Goal: Feedback & Contribution: Submit feedback/report problem

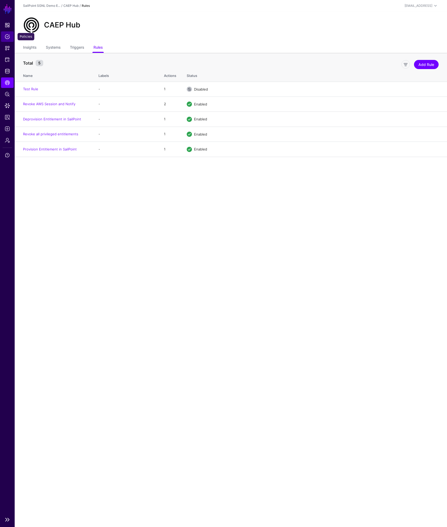
click at [8, 37] on span "Policies" at bounding box center [7, 36] width 5 height 5
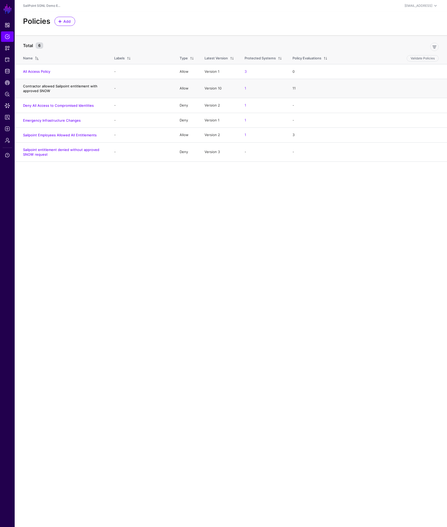
click at [43, 91] on link "Contractor allowed Sailpoint entitlement with approved SNOW" at bounding box center [60, 88] width 74 height 9
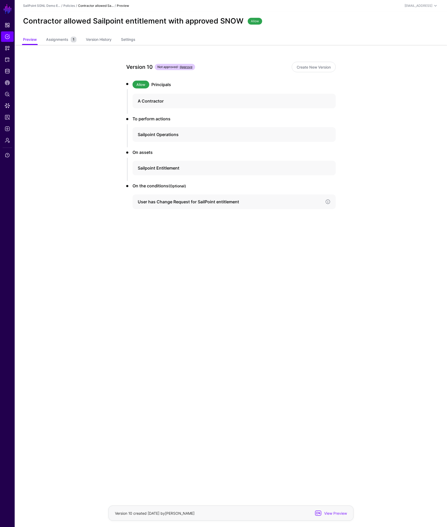
click at [212, 202] on h4 "User has Change Request for SailPoint entitlement" at bounding box center [229, 202] width 183 height 6
click at [167, 167] on h4 "Sailpoint Entitlement" at bounding box center [229, 168] width 183 height 6
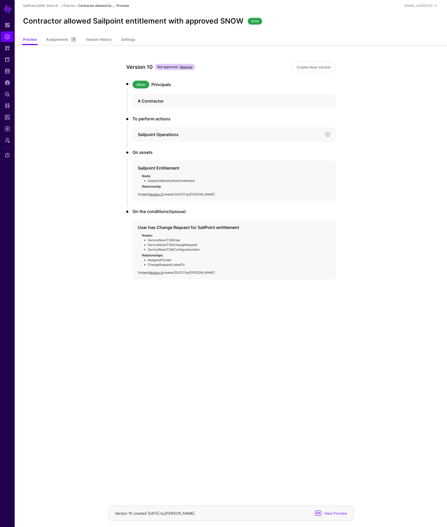
click at [149, 139] on div "Sailpoint Operations" at bounding box center [233, 134] width 203 height 15
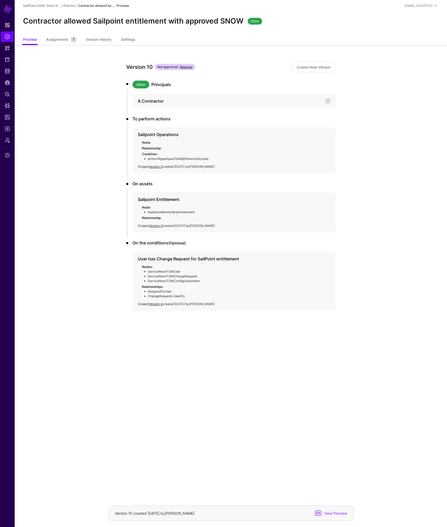
click at [153, 100] on h4 "A Contractor" at bounding box center [229, 101] width 183 height 6
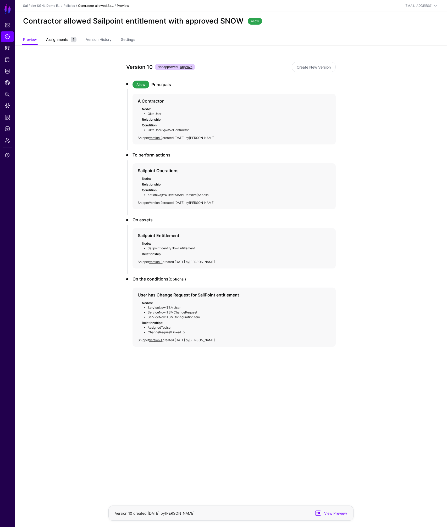
click at [63, 40] on span "Assignments" at bounding box center [57, 39] width 25 height 5
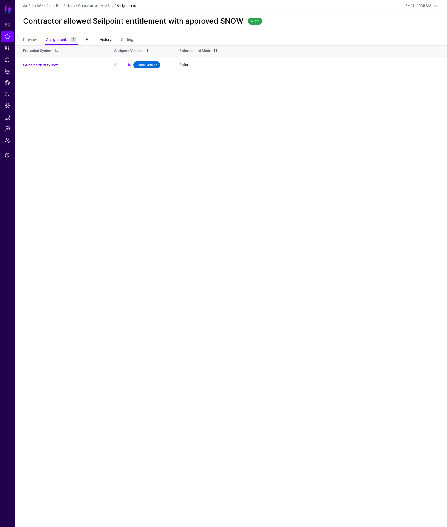
click at [96, 41] on link "Version History" at bounding box center [99, 40] width 26 height 10
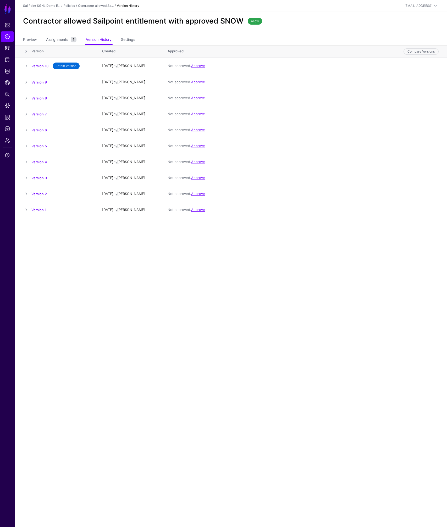
click at [42, 64] on link "Version 10" at bounding box center [39, 66] width 17 height 4
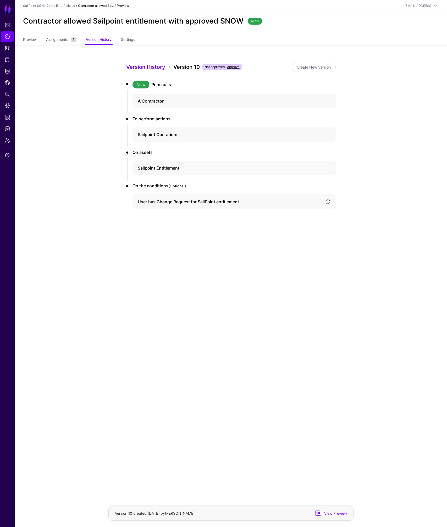
click at [328, 203] on link at bounding box center [327, 201] width 5 height 5
click at [10, 48] on link "Snippets" at bounding box center [7, 48] width 13 height 10
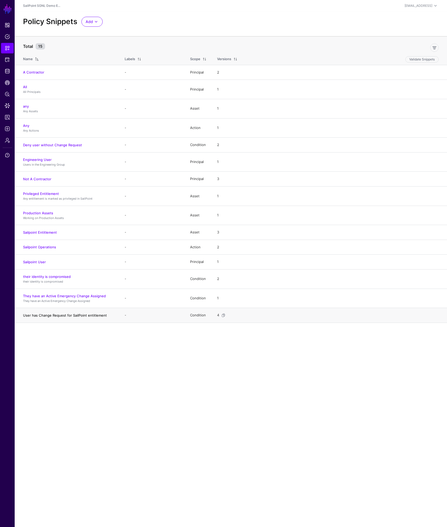
click at [77, 315] on link "User has Change Request for SailPoint entitlement" at bounding box center [65, 315] width 84 height 4
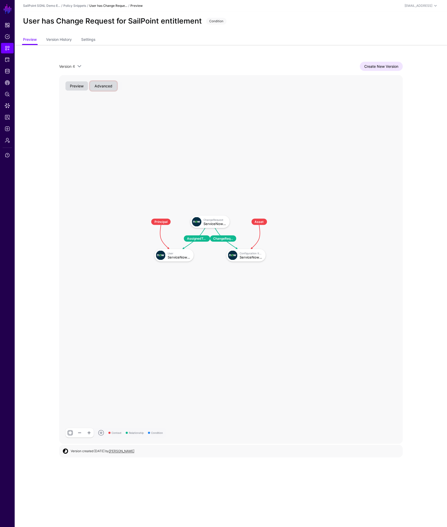
click at [108, 88] on button "Advanced" at bounding box center [103, 85] width 27 height 9
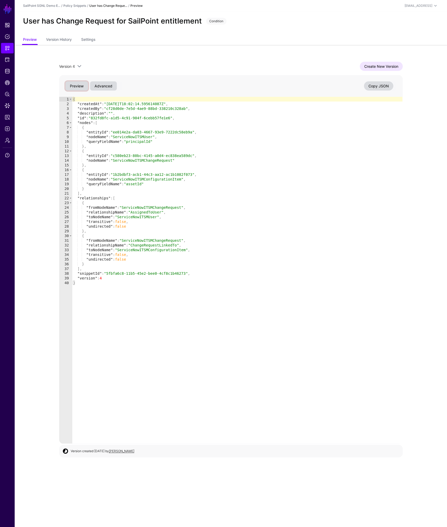
click at [75, 86] on button "Preview" at bounding box center [76, 85] width 23 height 9
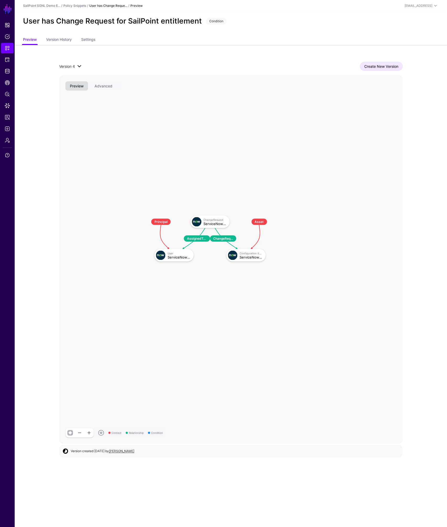
click at [80, 65] on span at bounding box center [79, 66] width 6 height 6
click at [364, 70] on link "Create New Version" at bounding box center [381, 66] width 43 height 9
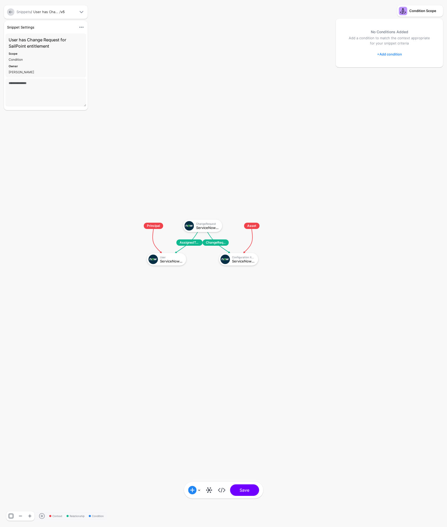
click at [390, 54] on link "+ Add condition" at bounding box center [389, 54] width 25 height 8
click at [400, 77] on div "Graph Condition" at bounding box center [410, 76] width 40 height 5
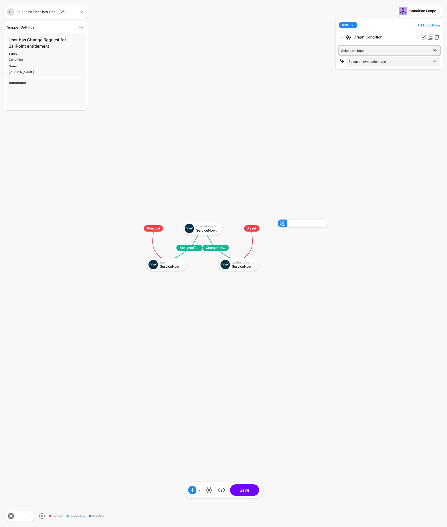
click at [367, 51] on span "Select attribute" at bounding box center [385, 51] width 88 height 6
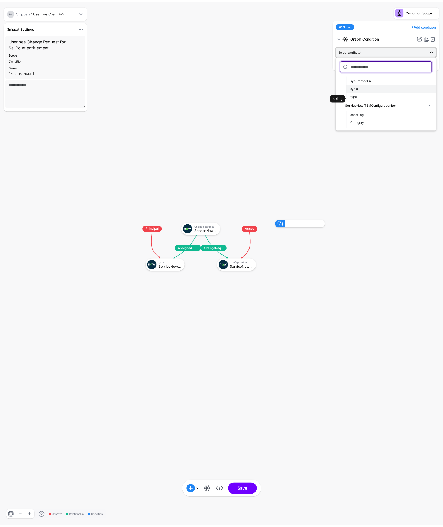
scroll to position [163, 0]
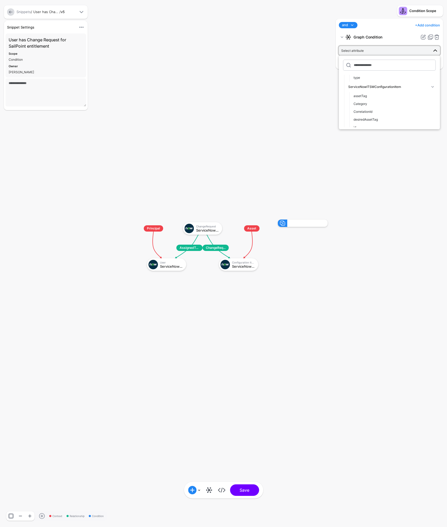
click at [312, 103] on rect at bounding box center [135, 214] width 44689 height 52726
click at [12, 11] on link at bounding box center [10, 11] width 7 height 7
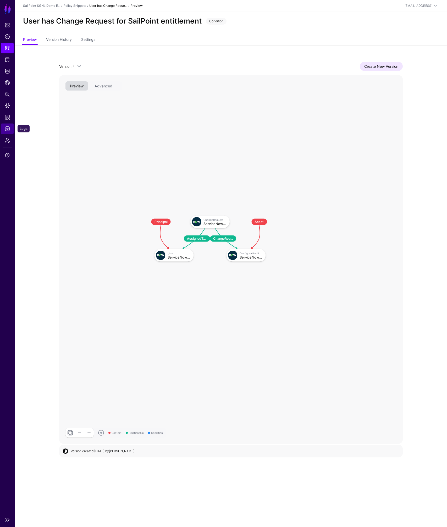
click at [6, 129] on span "Logs" at bounding box center [7, 128] width 5 height 5
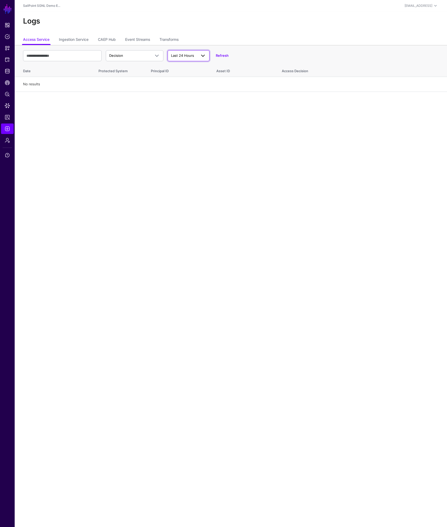
click at [207, 57] on link "Last 24 Hours" at bounding box center [189, 55] width 42 height 11
click at [195, 78] on div "Last 7 Days" at bounding box center [189, 76] width 34 height 5
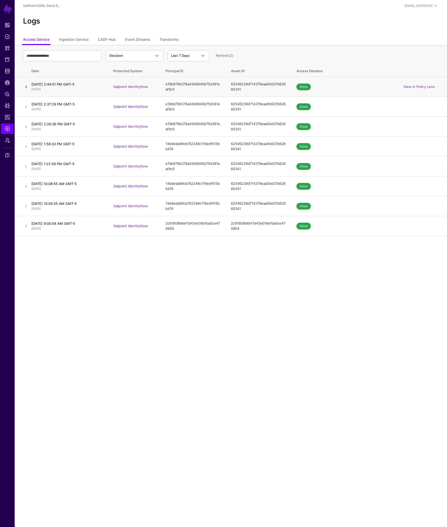
click at [25, 87] on link at bounding box center [26, 87] width 6 height 6
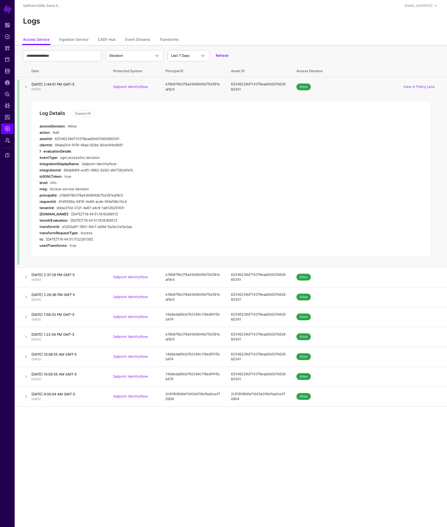
click at [40, 151] on link at bounding box center [40, 151] width 6 height 6
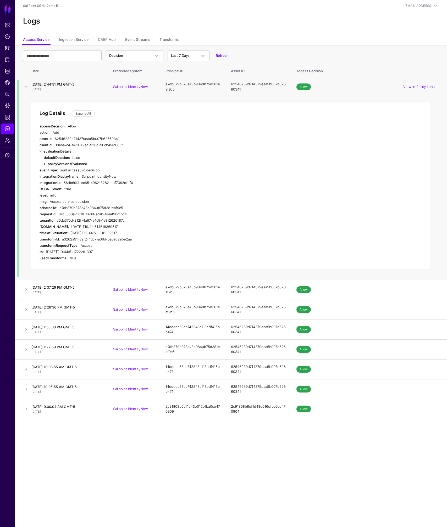
click at [45, 164] on link at bounding box center [44, 164] width 6 height 6
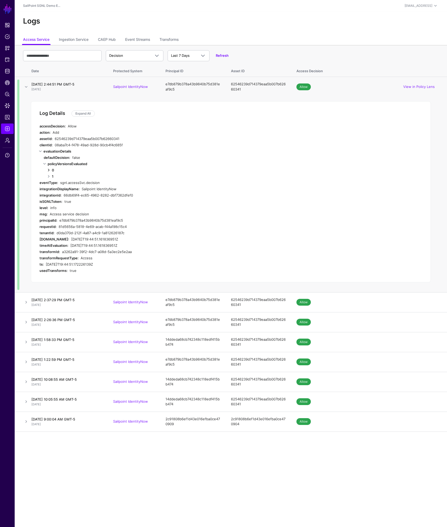
click at [48, 170] on link at bounding box center [49, 170] width 6 height 6
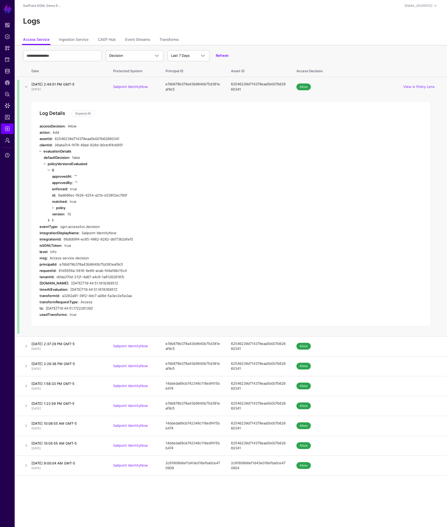
click at [49, 220] on link at bounding box center [49, 220] width 6 height 6
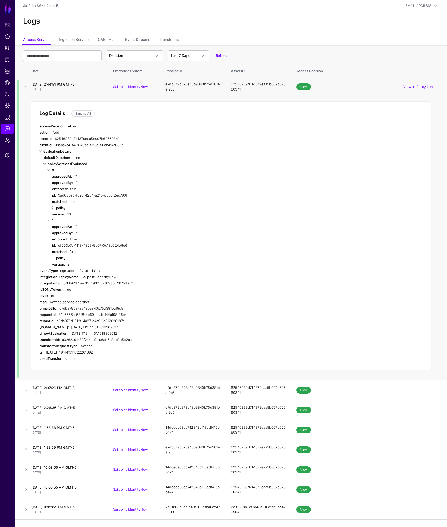
click at [54, 206] on link at bounding box center [53, 208] width 6 height 6
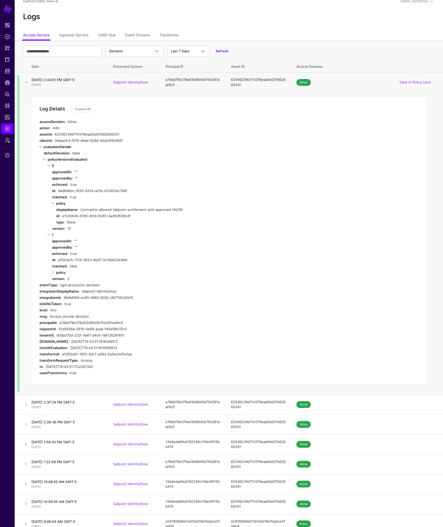
scroll to position [12, 0]
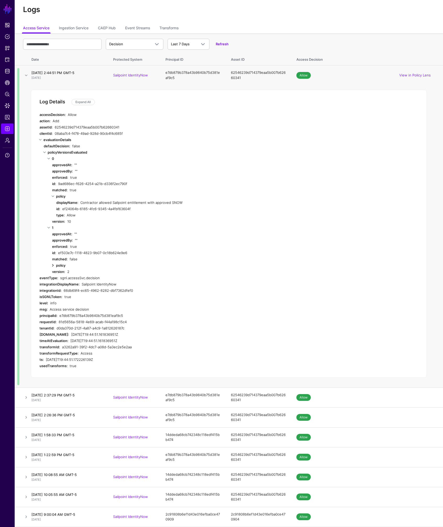
click at [53, 266] on link at bounding box center [53, 265] width 6 height 6
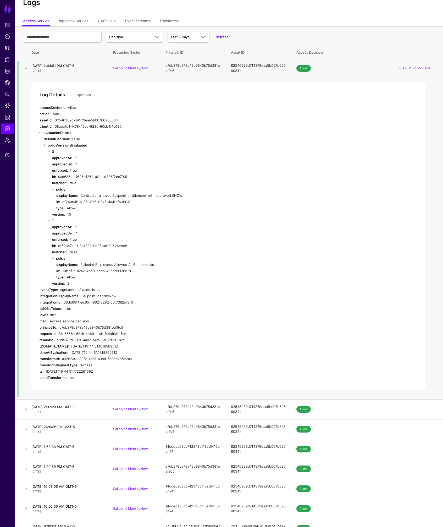
scroll to position [20, 0]
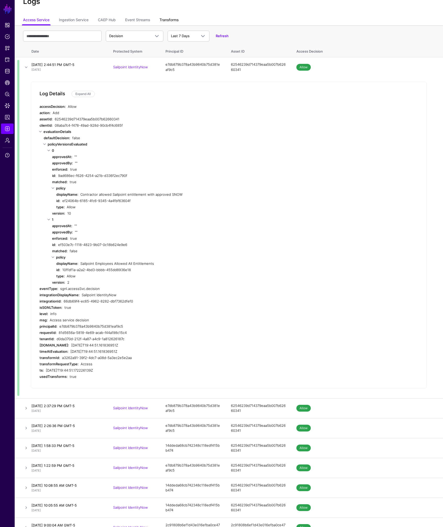
click at [172, 21] on link "Transforms" at bounding box center [168, 20] width 19 height 10
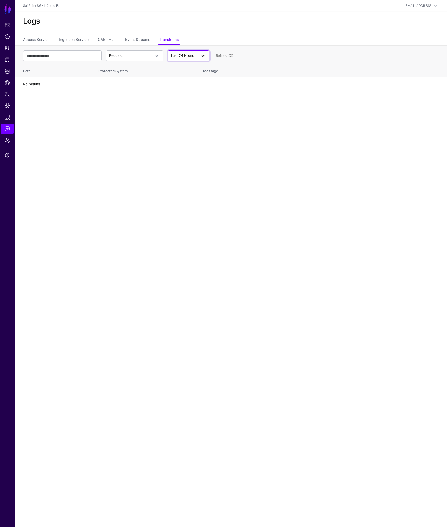
click at [184, 56] on span "Last 24 Hours" at bounding box center [182, 55] width 23 height 4
click at [186, 75] on span "Last 7 Days" at bounding box center [181, 76] width 19 height 4
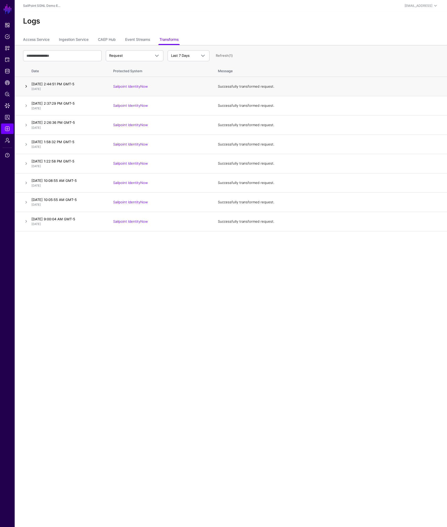
click at [26, 87] on link at bounding box center [26, 86] width 6 height 6
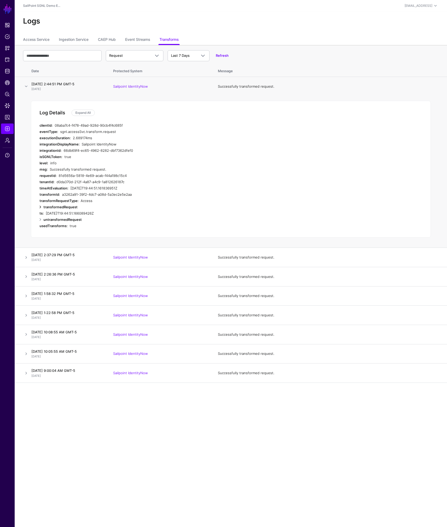
click at [41, 207] on link at bounding box center [40, 207] width 6 height 6
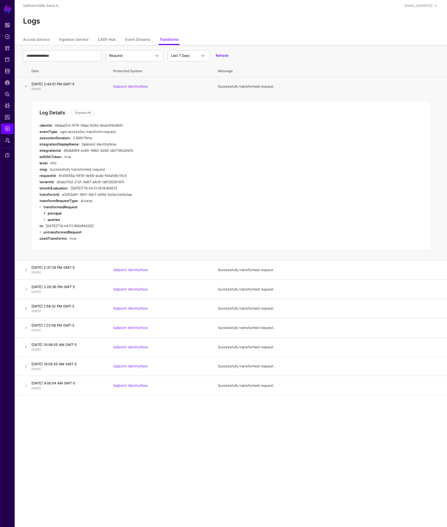
click at [45, 214] on link at bounding box center [44, 213] width 6 height 6
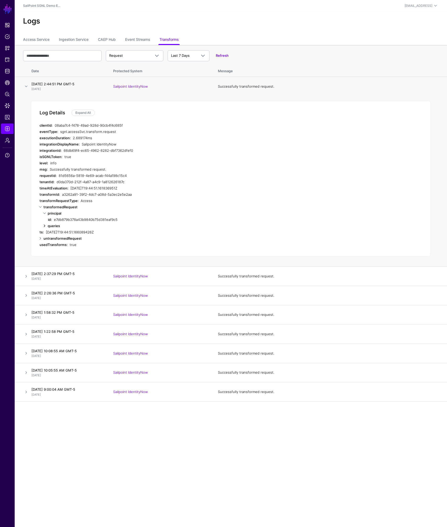
click at [43, 226] on link at bounding box center [44, 226] width 6 height 6
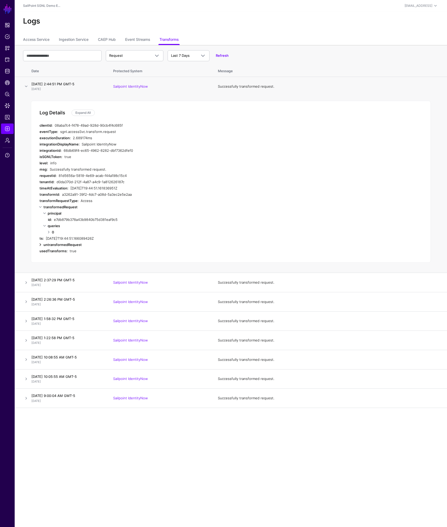
click at [40, 244] on link at bounding box center [40, 245] width 6 height 6
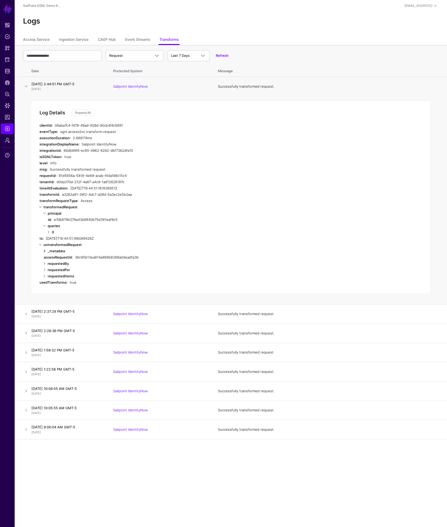
click at [46, 250] on link at bounding box center [44, 251] width 6 height 6
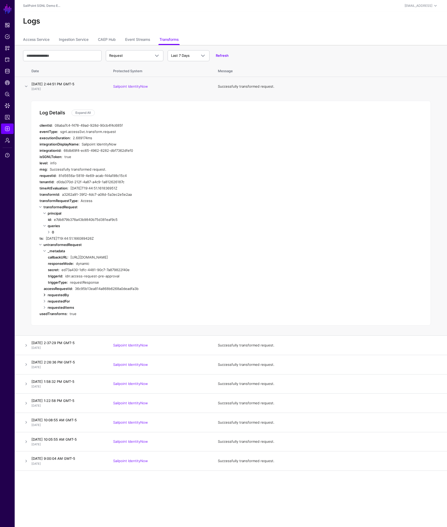
click at [45, 298] on link at bounding box center [44, 295] width 6 height 6
click at [46, 323] on link at bounding box center [44, 320] width 6 height 6
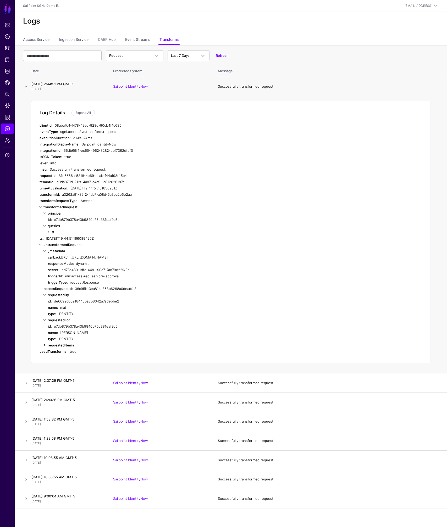
click at [44, 348] on link at bounding box center [44, 345] width 6 height 6
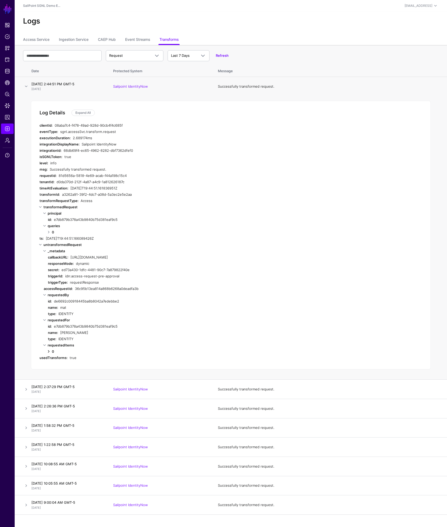
click at [49, 355] on link at bounding box center [49, 351] width 6 height 6
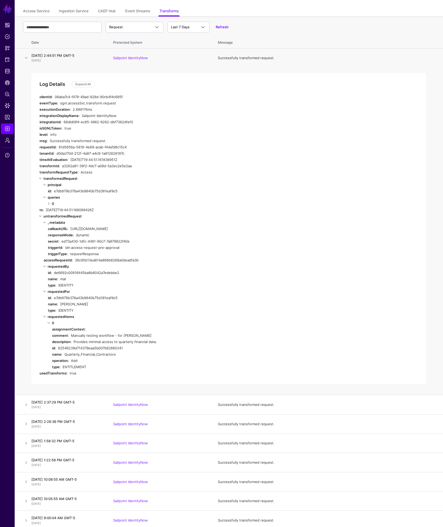
scroll to position [38, 0]
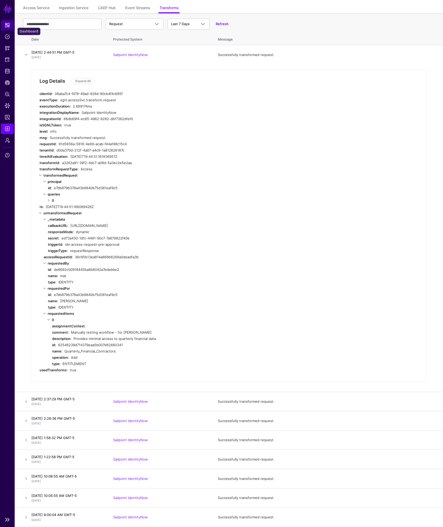
click at [7, 26] on span "Dashboard" at bounding box center [7, 25] width 5 height 5
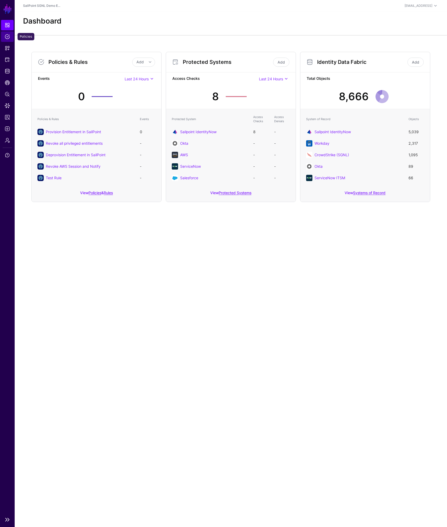
click at [7, 35] on span "Policies" at bounding box center [7, 36] width 5 height 5
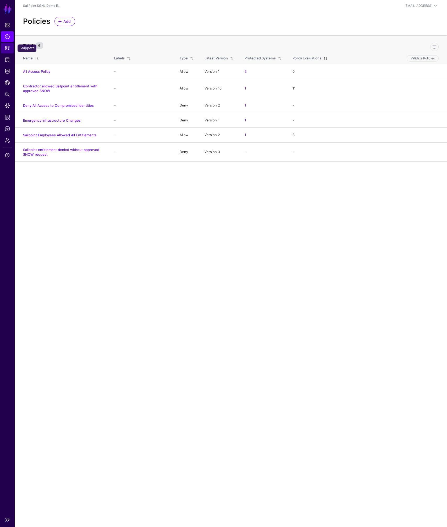
click at [7, 49] on span "Snippets" at bounding box center [7, 48] width 5 height 5
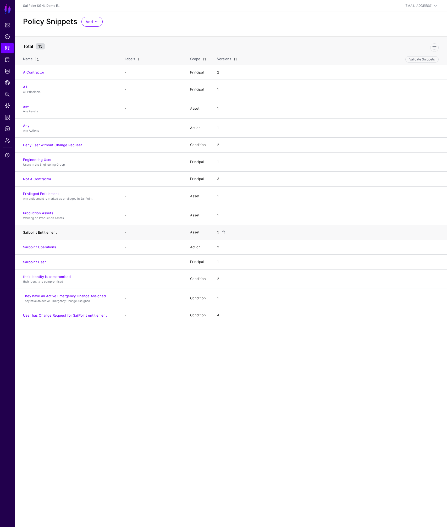
click at [37, 233] on link "Sailpoint Entitlement" at bounding box center [40, 232] width 34 height 4
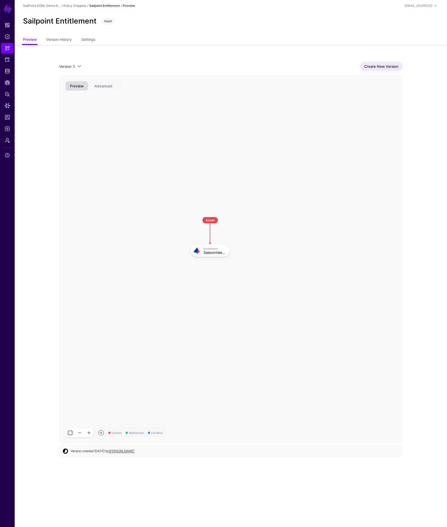
click at [128, 62] on div "Create New Version" at bounding box center [242, 66] width 320 height 9
click at [209, 253] on div "SailpointIdentityNowEntitlement" at bounding box center [214, 253] width 23 height 4
click at [104, 85] on button "Advanced" at bounding box center [103, 85] width 27 height 9
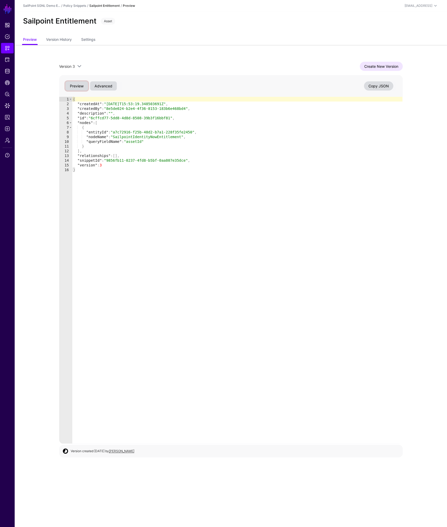
click at [77, 84] on button "Preview" at bounding box center [76, 85] width 23 height 9
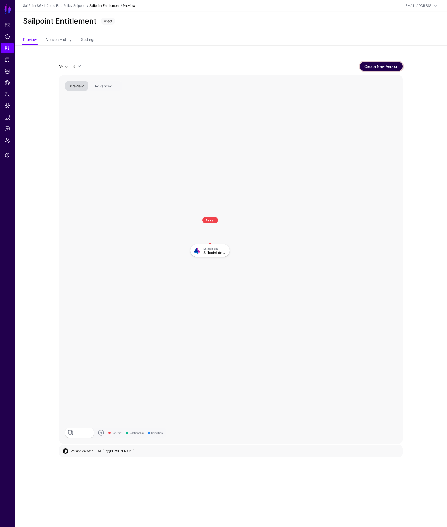
click at [384, 66] on link "Create New Version" at bounding box center [381, 66] width 43 height 9
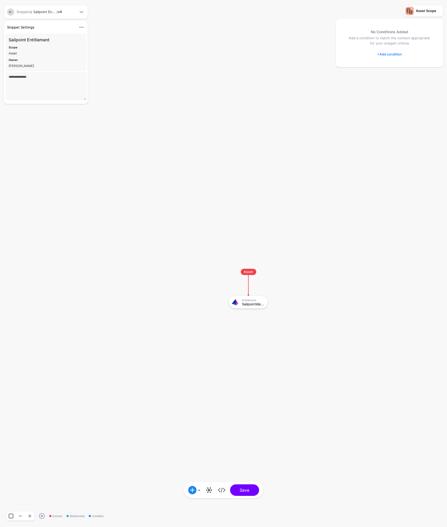
click at [391, 55] on link "+ Add condition" at bounding box center [389, 54] width 25 height 8
click at [402, 74] on div "Graph Condition" at bounding box center [410, 76] width 40 height 5
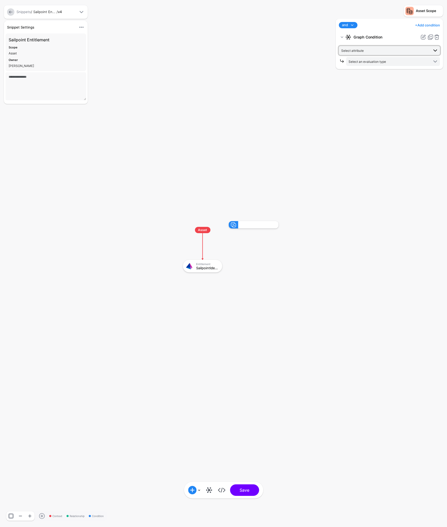
click at [381, 50] on span "Select attribute" at bounding box center [385, 51] width 88 height 6
click at [370, 102] on div "name" at bounding box center [394, 101] width 82 height 5
click at [376, 62] on span "Select an evaluation type" at bounding box center [366, 62] width 37 height 4
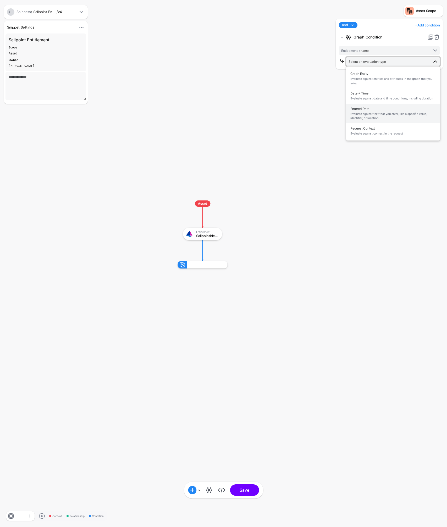
click at [384, 117] on span "Evaluate against text that you enter, like a specific value, identifier, or loc…" at bounding box center [392, 116] width 85 height 9
click at [374, 82] on input "text" at bounding box center [393, 83] width 94 height 9
click at [388, 105] on div "**********" at bounding box center [389, 270] width 110 height 503
click at [358, 87] on input "**********" at bounding box center [393, 83] width 94 height 9
click at [358, 86] on input "**********" at bounding box center [393, 83] width 94 height 9
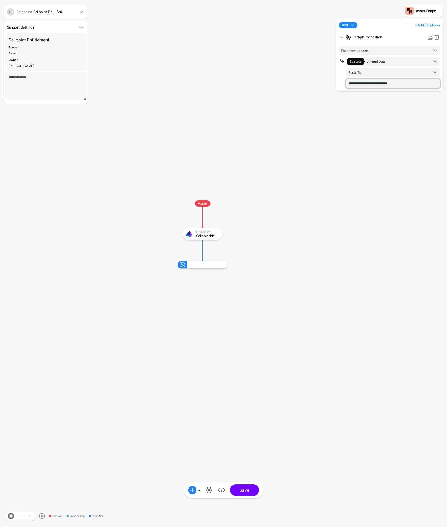
click at [357, 86] on input "**********" at bounding box center [393, 83] width 94 height 9
paste input "*"
type input "**********"
click at [377, 100] on div "**********" at bounding box center [389, 270] width 110 height 503
click at [244, 491] on button "Save" at bounding box center [244, 491] width 29 height 12
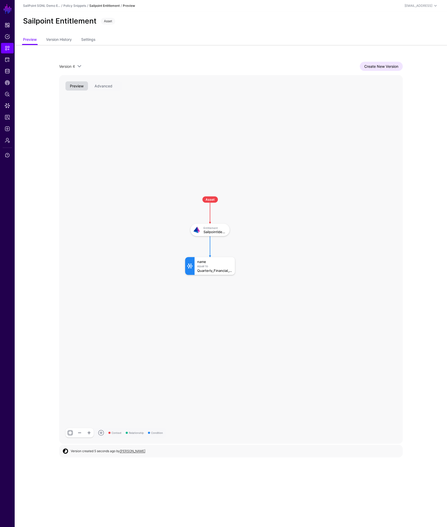
click at [83, 20] on h2 "Sailpoint Entitlement" at bounding box center [60, 21] width 74 height 9
click at [385, 65] on link "Create New Version" at bounding box center [381, 66] width 43 height 9
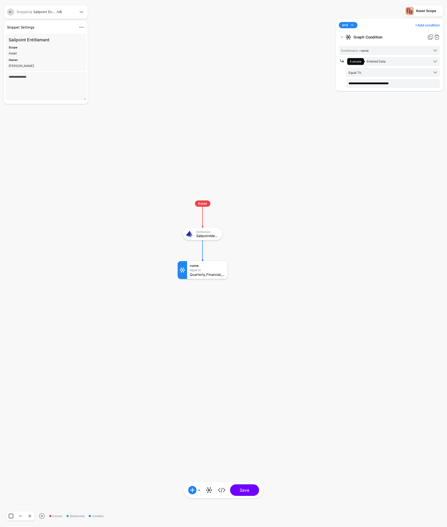
click at [50, 12] on div "Snippets / Sailpoint En... / v5" at bounding box center [46, 11] width 62 height 5
click at [30, 42] on h3 "Sailpoint Entitlement" at bounding box center [46, 40] width 74 height 6
click at [30, 41] on h3 "Sailpoint Entitlement" at bounding box center [46, 40] width 74 height 6
click at [30, 40] on h3 "Sailpoint Entitlement" at bounding box center [46, 40] width 74 height 6
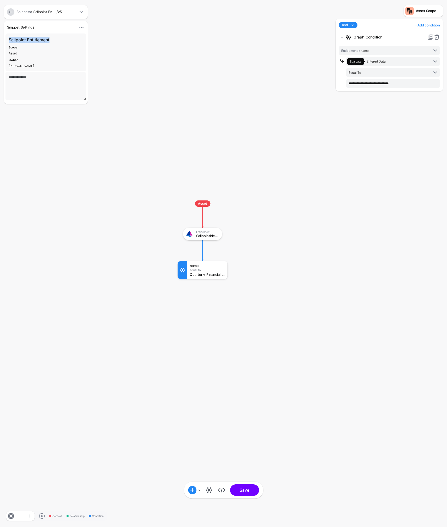
click at [30, 40] on h3 "Sailpoint Entitlement" at bounding box center [46, 40] width 74 height 6
click at [84, 26] on span at bounding box center [81, 27] width 6 height 6
click at [64, 45] on span "Edit Settings" at bounding box center [57, 45] width 21 height 4
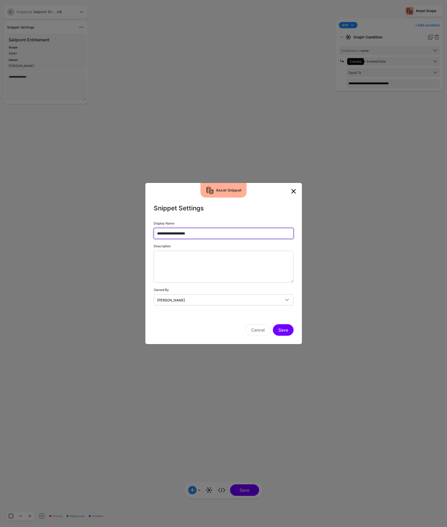
click at [198, 233] on input "**********" at bounding box center [224, 233] width 140 height 11
type input "**********"
click at [280, 334] on button "Save" at bounding box center [283, 330] width 21 height 12
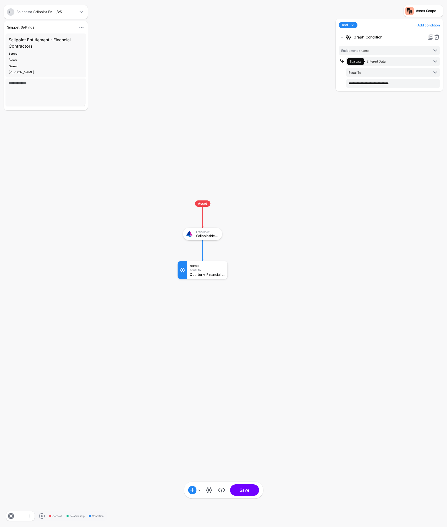
click at [287, 265] on rect at bounding box center [172, 195] width 44689 height 52726
click at [240, 487] on button "Save" at bounding box center [244, 491] width 29 height 12
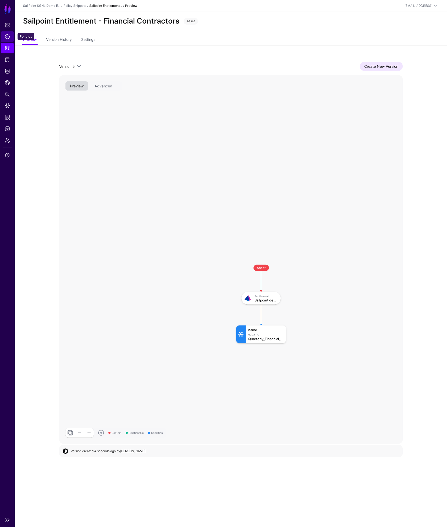
click at [8, 36] on span "Policies" at bounding box center [7, 36] width 5 height 5
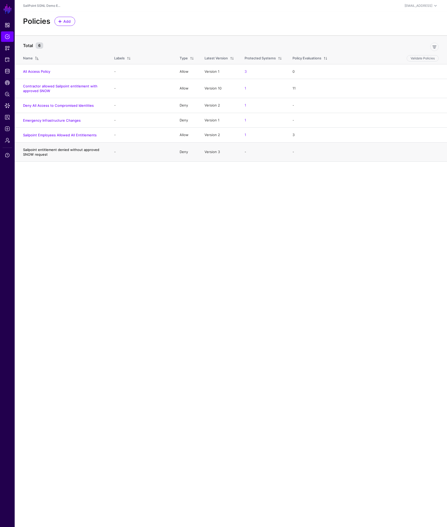
click at [42, 150] on link "Sailpoint entitlement denied without approved SNOW request" at bounding box center [61, 152] width 76 height 9
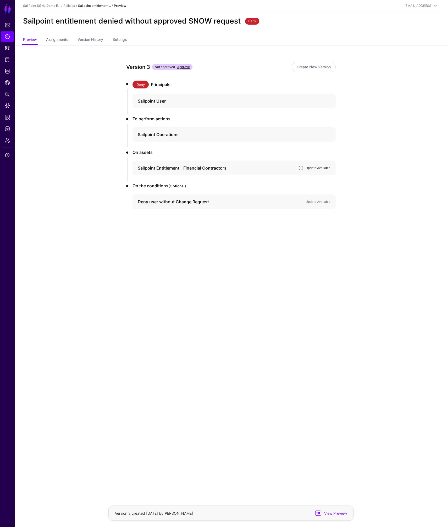
click at [319, 170] on link "Update Available" at bounding box center [318, 168] width 25 height 4
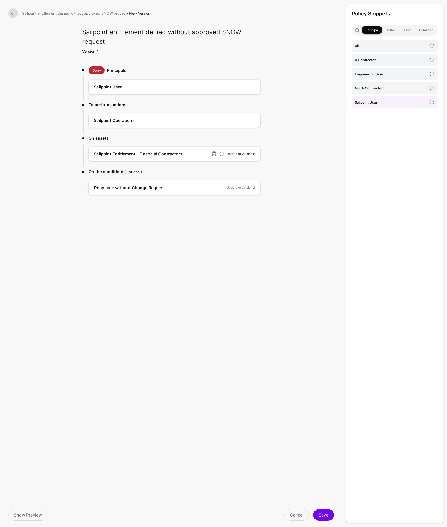
click at [245, 154] on link "Update to Version 5" at bounding box center [240, 154] width 29 height 4
click at [241, 187] on link "Update to Version 2" at bounding box center [240, 188] width 29 height 4
click at [321, 517] on button "Save" at bounding box center [323, 515] width 21 height 12
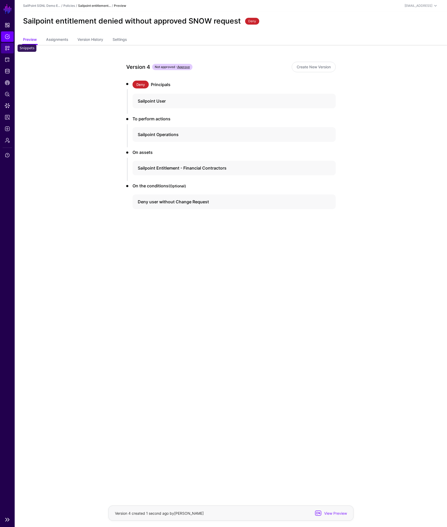
click at [6, 47] on span "Snippets" at bounding box center [7, 48] width 5 height 5
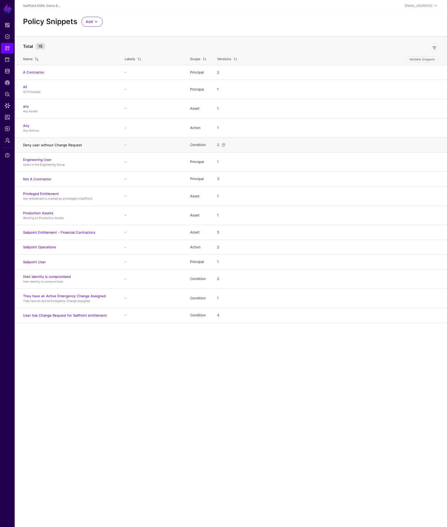
click at [47, 143] on link "Deny user without Change Request" at bounding box center [52, 145] width 59 height 4
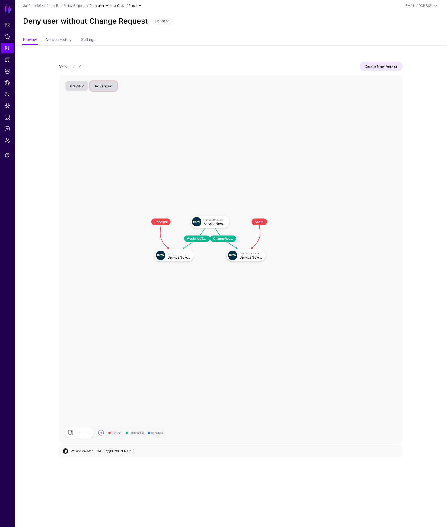
click at [106, 90] on button "Advanced" at bounding box center [103, 85] width 27 height 9
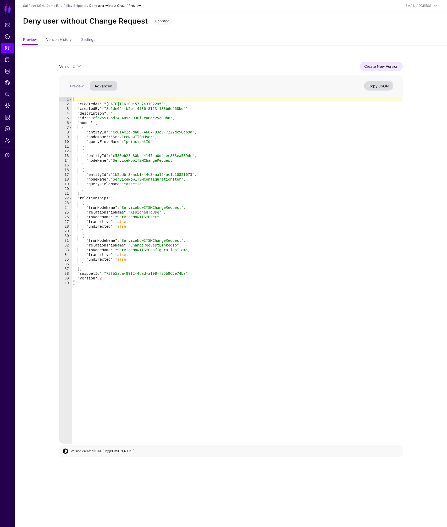
click at [337, 51] on div "Version 2 Version 2 Version 1 Create New Version 1 2 3 4 5 6 7 8 9 10 11 12 13 …" at bounding box center [230, 253] width 377 height 416
click at [8, 26] on span "Dashboard" at bounding box center [7, 25] width 5 height 5
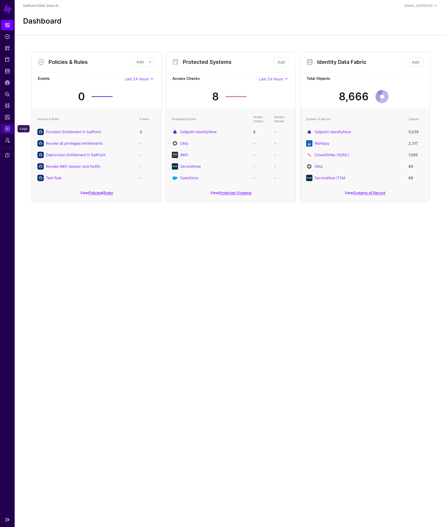
click at [6, 127] on span "Logs" at bounding box center [7, 128] width 5 height 5
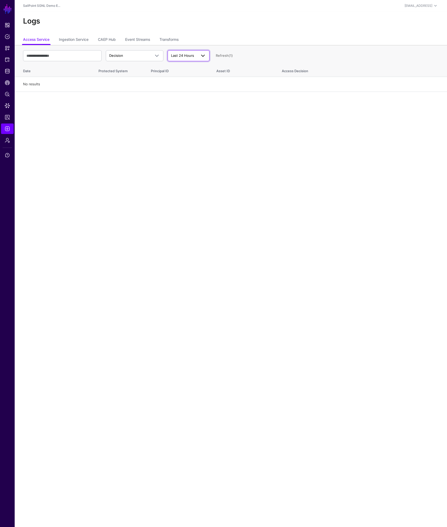
click at [200, 57] on span at bounding box center [203, 56] width 6 height 6
click at [192, 76] on div "Last 7 Days" at bounding box center [189, 76] width 34 height 5
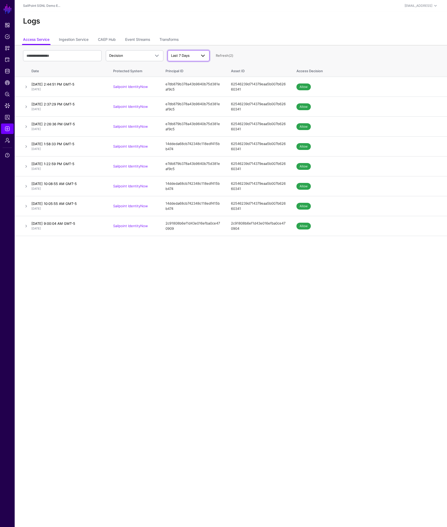
click at [190, 57] on span "Last 7 Days" at bounding box center [184, 55] width 26 height 5
click at [190, 68] on span "Last 24 Hours" at bounding box center [183, 68] width 23 height 4
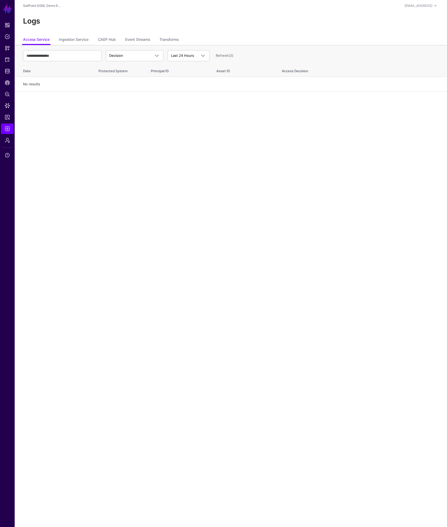
click at [222, 56] on link "Refresh (3)" at bounding box center [225, 55] width 18 height 4
click at [225, 56] on link "Refresh" at bounding box center [222, 55] width 13 height 4
click at [220, 54] on link "Refresh" at bounding box center [222, 55] width 13 height 4
click at [226, 56] on link "Refresh (2)" at bounding box center [225, 55] width 18 height 4
click at [225, 56] on link "Refresh" at bounding box center [222, 55] width 13 height 4
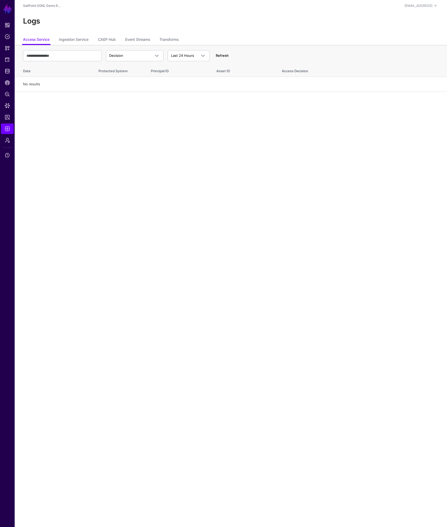
click at [223, 54] on link "Refresh" at bounding box center [222, 55] width 13 height 4
click at [228, 56] on link "Refresh" at bounding box center [222, 55] width 13 height 4
click at [77, 39] on link "Ingestion Service" at bounding box center [74, 40] width 30 height 10
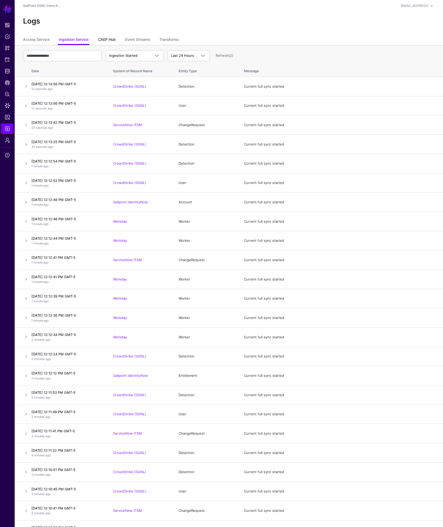
click at [107, 40] on link "CAEP Hub" at bounding box center [107, 40] width 18 height 10
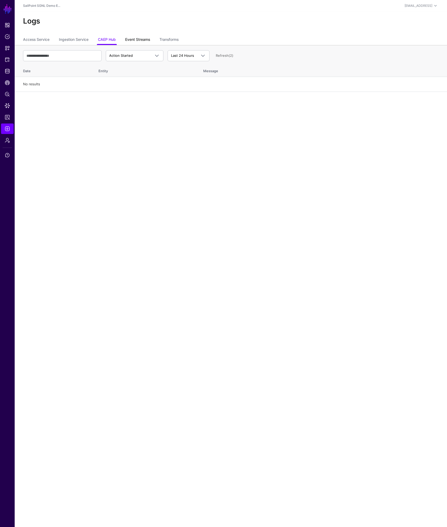
click at [141, 41] on link "Event Streams" at bounding box center [137, 40] width 25 height 10
click at [174, 41] on link "Transforms" at bounding box center [168, 40] width 19 height 10
click at [44, 39] on link "Access Service" at bounding box center [36, 40] width 26 height 10
click at [223, 56] on link "Refresh" at bounding box center [222, 55] width 13 height 4
click at [226, 56] on link "Refresh" at bounding box center [222, 55] width 13 height 4
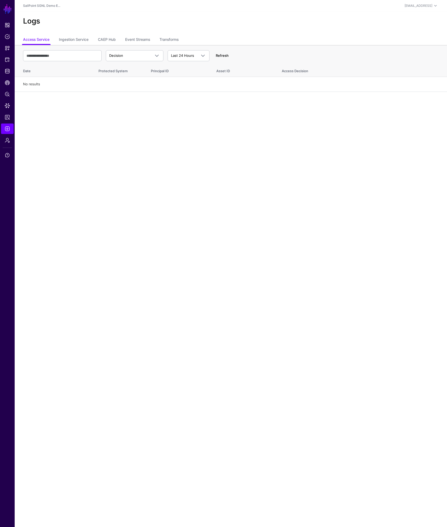
click at [226, 56] on link "Refresh" at bounding box center [222, 55] width 13 height 4
click at [222, 54] on link "Refresh" at bounding box center [222, 55] width 13 height 4
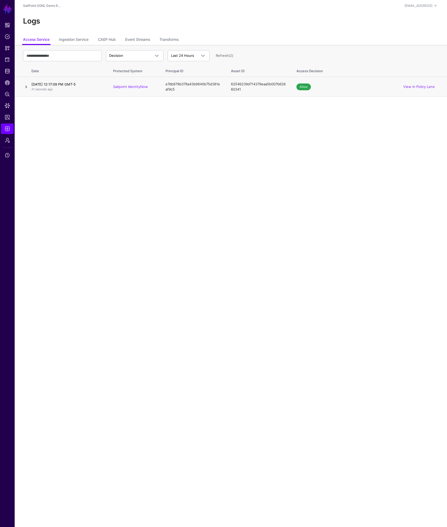
click at [26, 87] on link at bounding box center [26, 87] width 6 height 6
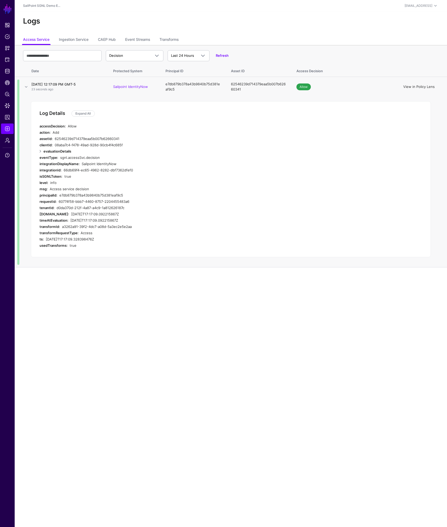
click at [416, 87] on link "View in Policy Lens" at bounding box center [418, 87] width 31 height 4
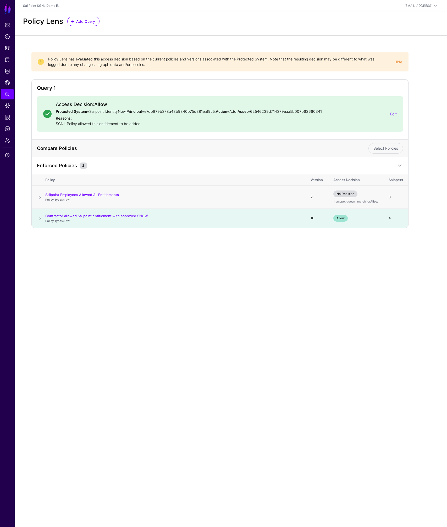
click at [40, 197] on span at bounding box center [40, 197] width 6 height 6
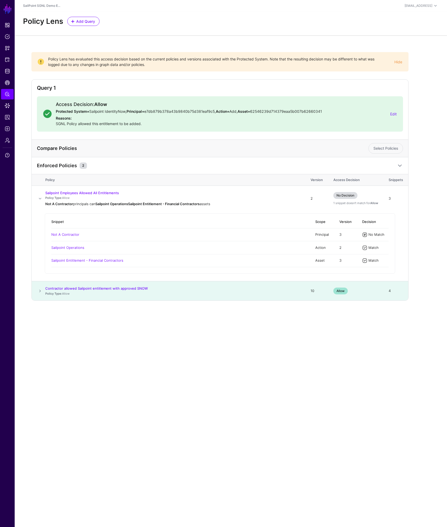
click at [39, 290] on span at bounding box center [40, 291] width 6 height 6
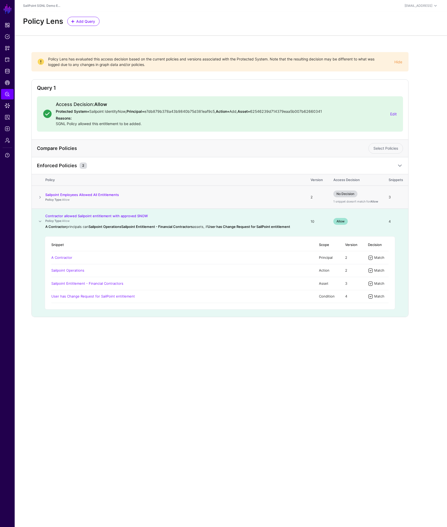
click at [39, 198] on span at bounding box center [40, 197] width 6 height 6
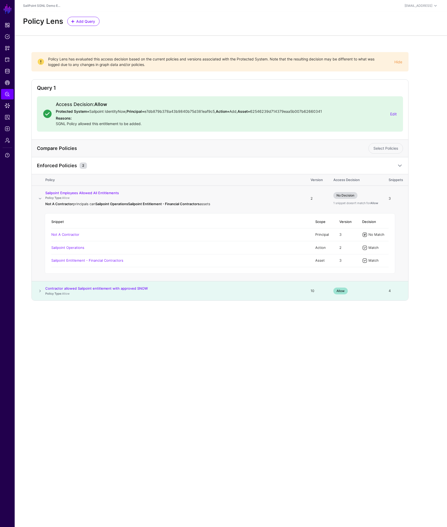
click at [40, 199] on span at bounding box center [40, 199] width 6 height 6
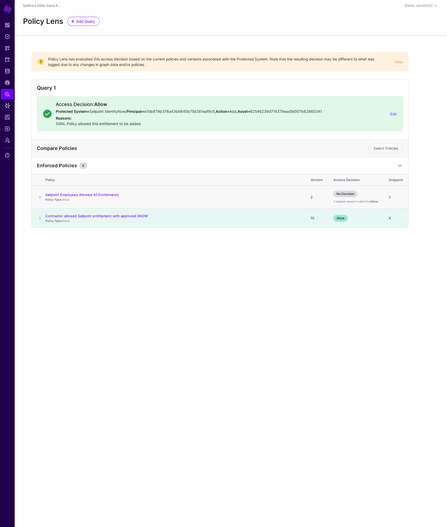
click at [40, 197] on span at bounding box center [40, 197] width 6 height 6
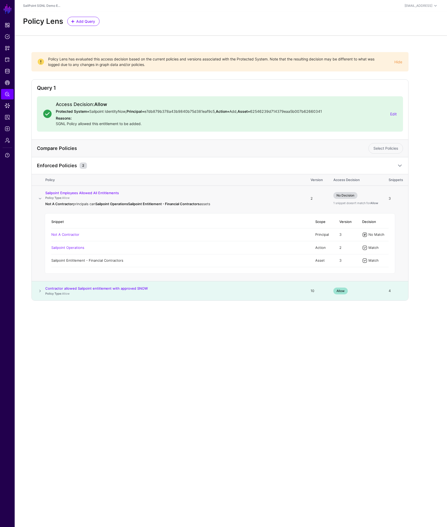
click at [77, 260] on link "Sailpoint Entitlement - Financial Contractors" at bounding box center [87, 260] width 72 height 4
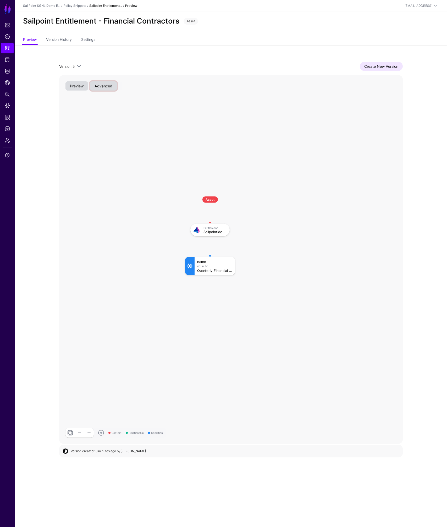
click at [104, 86] on button "Advanced" at bounding box center [103, 85] width 27 height 9
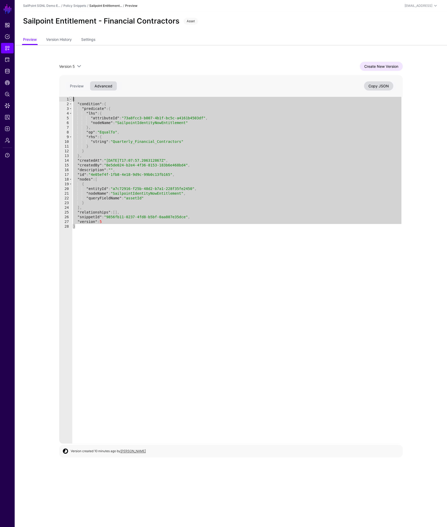
drag, startPoint x: 78, startPoint y: 227, endPoint x: 70, endPoint y: 100, distance: 127.2
click at [70, 100] on div "* 1 2 3 4 5 6 7 8 9 10 11 12 13 14 15 16 17 18 19 20 21 22 23 24 25 26 27 28 { …" at bounding box center [230, 270] width 343 height 347
click at [166, 263] on div "{ "condition" : { "predicate" : { "lhs" : { "attributeId" : "73a8fcc3-b007-4b1f…" at bounding box center [237, 270] width 330 height 347
type textarea "*"
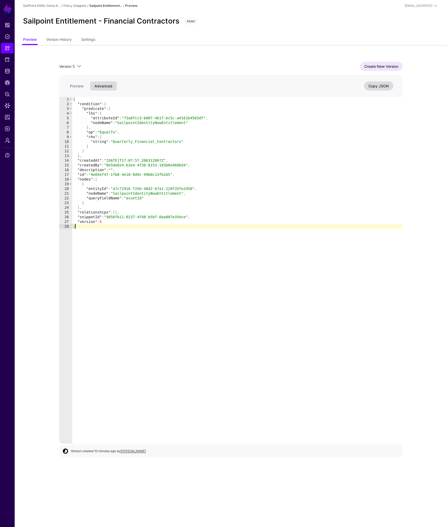
click at [200, 59] on div "Version 5 Version 5 Version 4 Version 3 Version 2 Version 1 Create New Version …" at bounding box center [230, 253] width 377 height 416
click at [7, 47] on span "Snippets" at bounding box center [7, 48] width 5 height 5
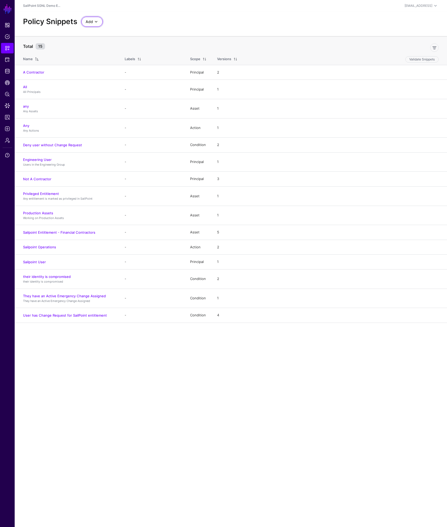
click at [94, 23] on span at bounding box center [96, 22] width 6 height 6
click at [119, 42] on span "Start from a Blank Snippet" at bounding box center [107, 42] width 43 height 4
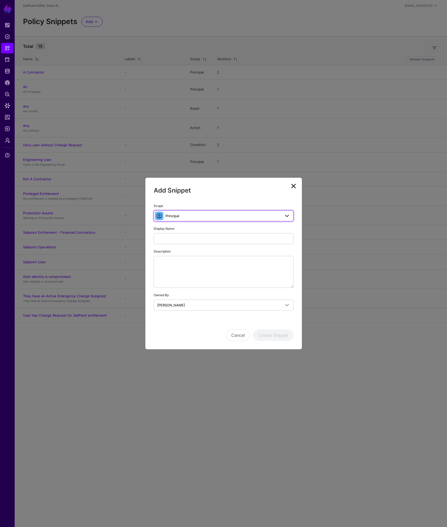
click at [200, 215] on span "Principal" at bounding box center [222, 216] width 115 height 6
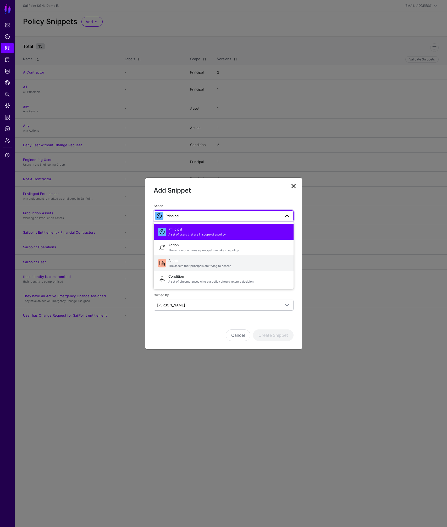
click at [192, 264] on span "The assets that principals are trying to access" at bounding box center [228, 266] width 121 height 4
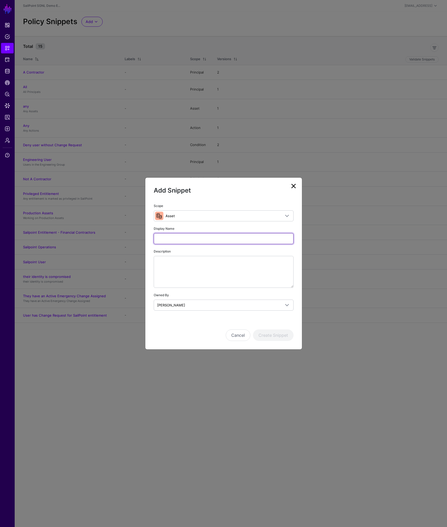
click at [181, 238] on input "Display Name" at bounding box center [224, 238] width 140 height 11
type input "**********"
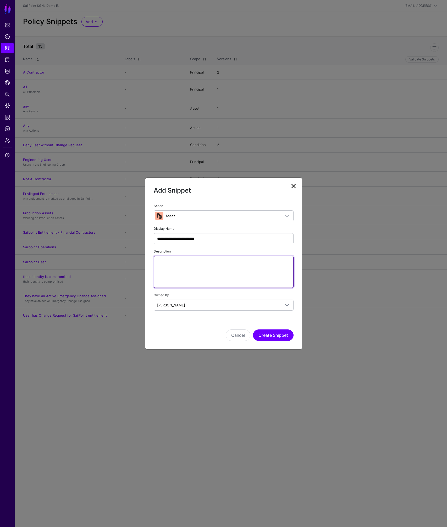
click at [202, 264] on textarea "Description" at bounding box center [224, 272] width 140 height 32
click at [279, 337] on button "Create Snippet" at bounding box center [273, 336] width 41 height 12
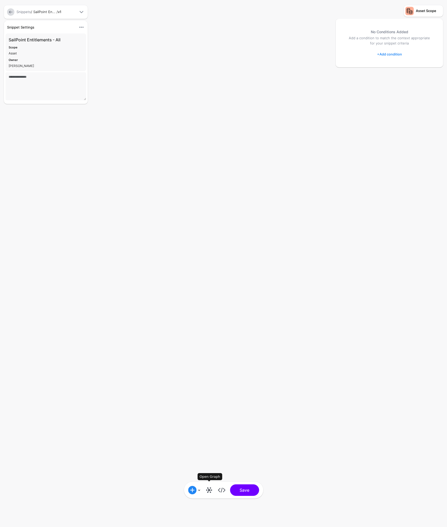
click at [209, 491] on link at bounding box center [209, 490] width 8 height 8
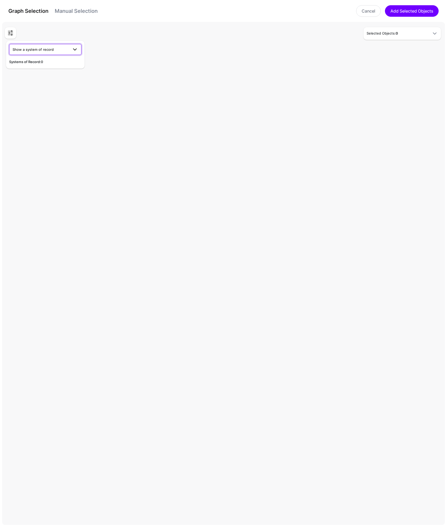
click at [62, 51] on span "Show a system of record" at bounding box center [41, 50] width 56 height 6
click at [29, 87] on span "Sailpoint IdentityNow" at bounding box center [30, 86] width 35 height 4
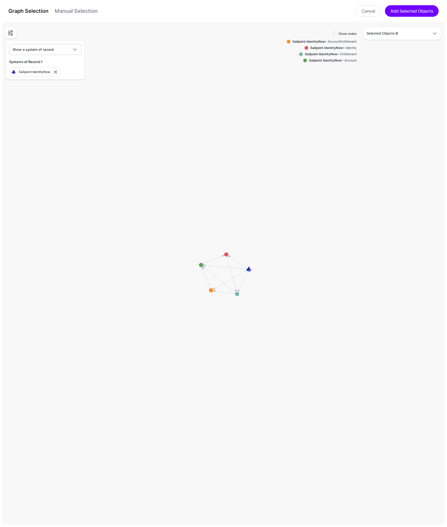
click at [346, 52] on div "Sailpoint IdentityNow > Entitlement" at bounding box center [330, 54] width 54 height 5
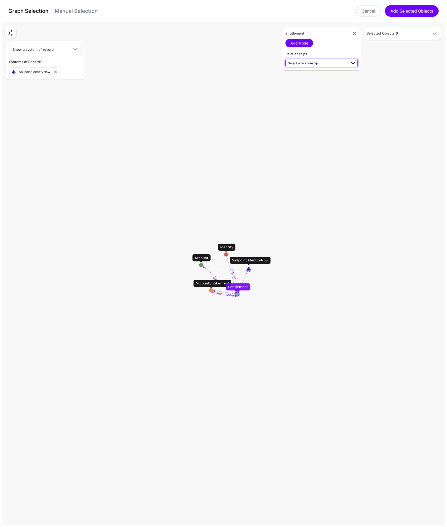
click at [308, 64] on span "Select a relationship" at bounding box center [303, 63] width 30 height 4
click at [310, 101] on span "Identity (Sailpoi...) - Entitlement (Sailpoi...)" at bounding box center [322, 100] width 64 height 4
click at [302, 75] on link "Add Relationship" at bounding box center [304, 77] width 39 height 9
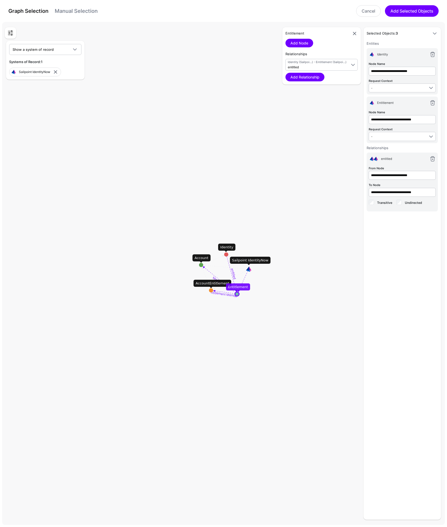
click at [320, 145] on rect at bounding box center [225, 274] width 44689 height 50527
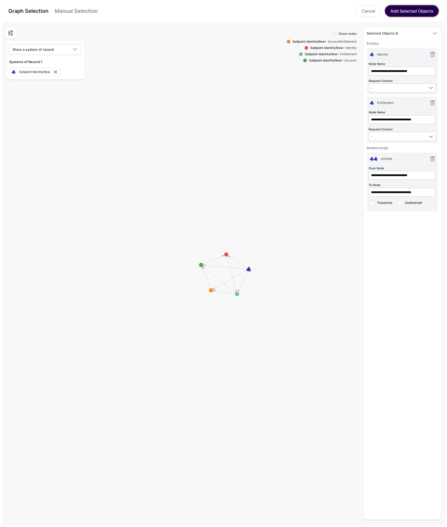
click at [409, 12] on button "Add Selected Objects" at bounding box center [412, 11] width 54 height 12
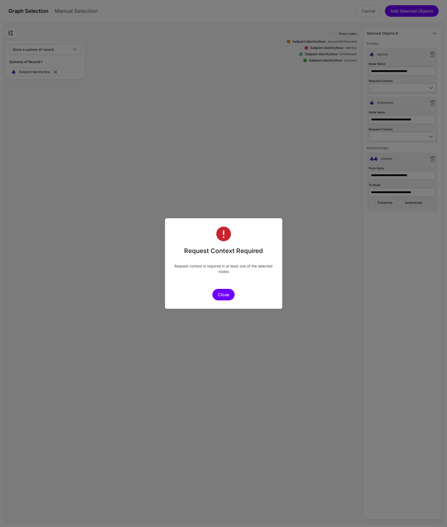
click at [222, 295] on button "Close" at bounding box center [223, 295] width 22 height 12
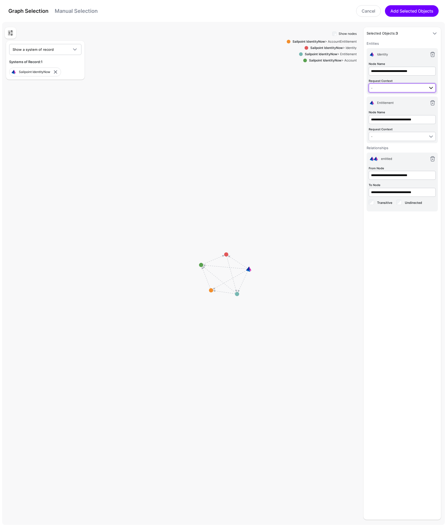
click at [388, 87] on span "-" at bounding box center [398, 88] width 54 height 6
click at [386, 123] on div "Asset" at bounding box center [402, 122] width 59 height 5
click at [431, 102] on link at bounding box center [432, 103] width 6 height 6
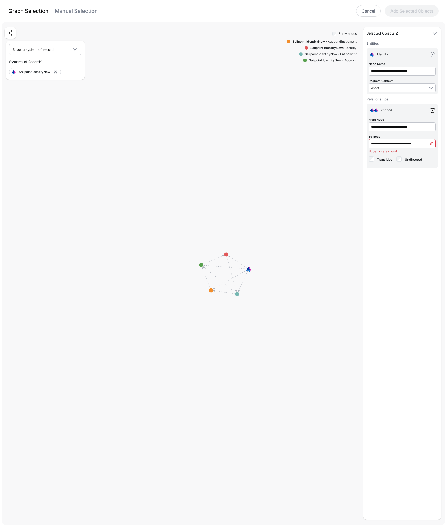
click at [432, 110] on link at bounding box center [432, 110] width 6 height 6
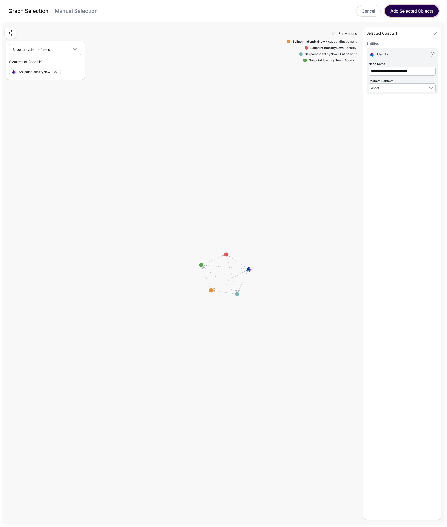
click at [418, 9] on button "Add Selected Objects" at bounding box center [412, 11] width 54 height 12
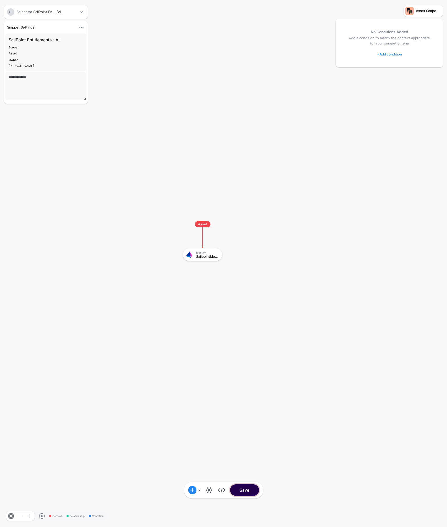
click at [247, 491] on button "Save" at bounding box center [244, 491] width 29 height 12
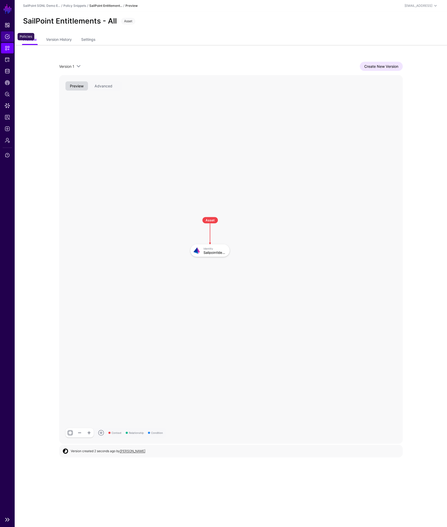
click at [9, 38] on span "Policies" at bounding box center [7, 36] width 5 height 5
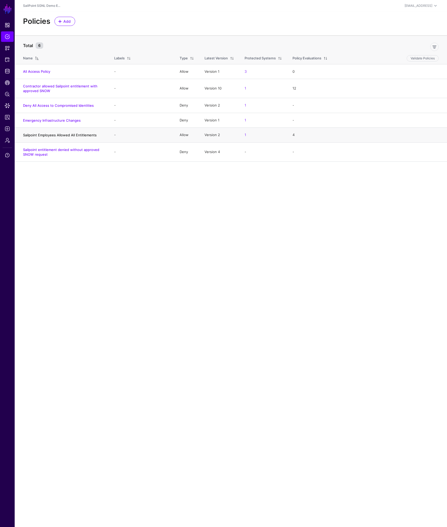
click at [65, 136] on link "Sailpoint Employees Allowed All Entitlements" at bounding box center [60, 135] width 74 height 4
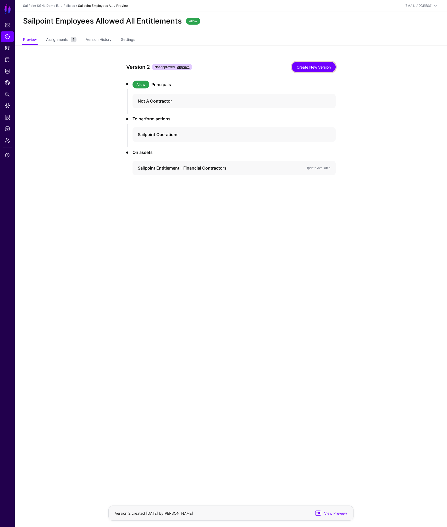
click at [317, 67] on link "Create New Version" at bounding box center [314, 67] width 44 height 10
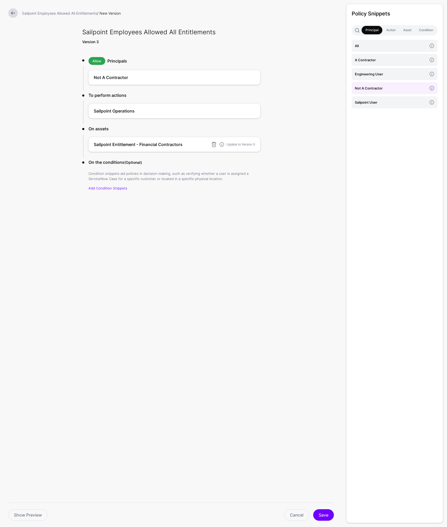
click at [174, 143] on h4 "Sailpoint Entitlement - Financial Contractors" at bounding box center [151, 144] width 115 height 6
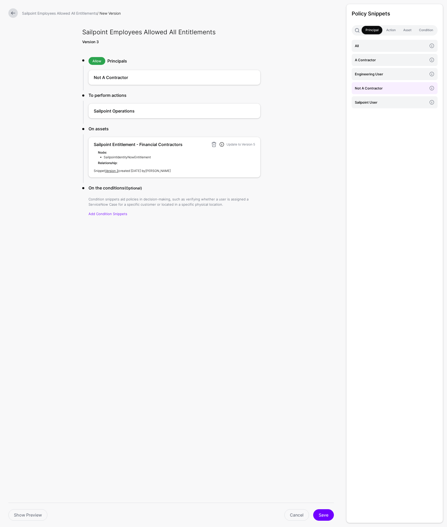
click at [178, 143] on h4 "Sailpoint Entitlement - Financial Contractors" at bounding box center [151, 144] width 115 height 6
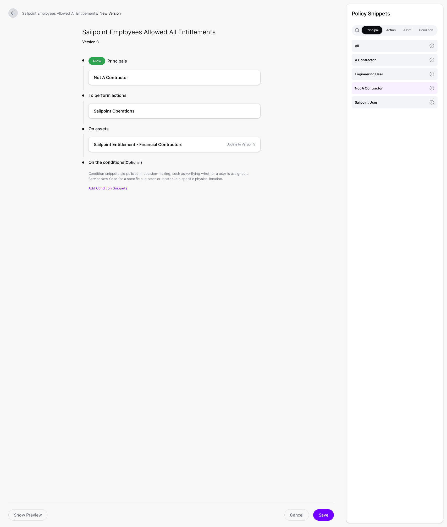
click at [390, 31] on link "Action" at bounding box center [390, 30] width 17 height 8
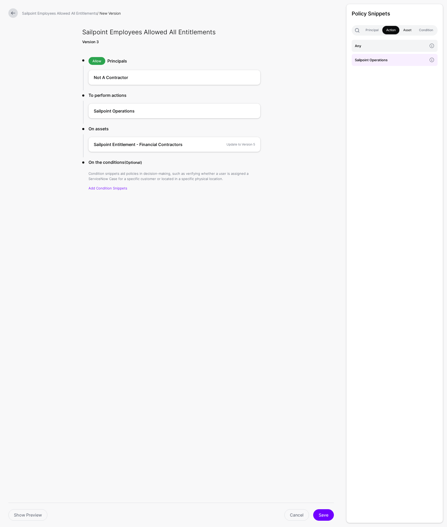
click at [405, 30] on link "Asset" at bounding box center [407, 30] width 16 height 8
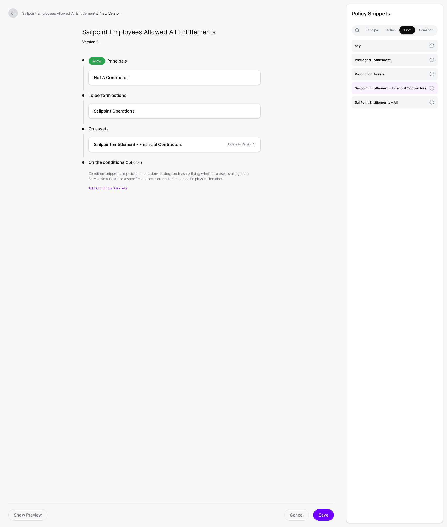
click at [385, 91] on h4 "Sailpoint Entitlement - Financial Contractors" at bounding box center [391, 88] width 72 height 6
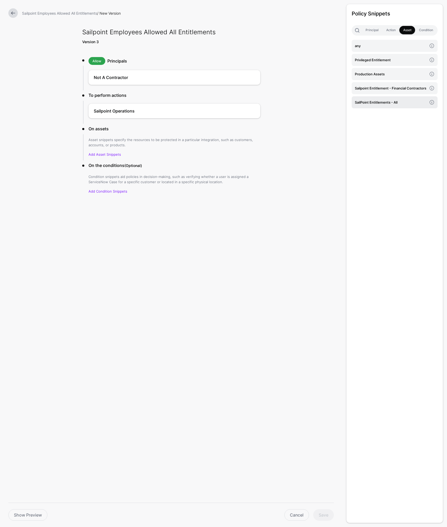
click at [384, 105] on h4 "SailPoint Entitlements - All" at bounding box center [391, 102] width 72 height 6
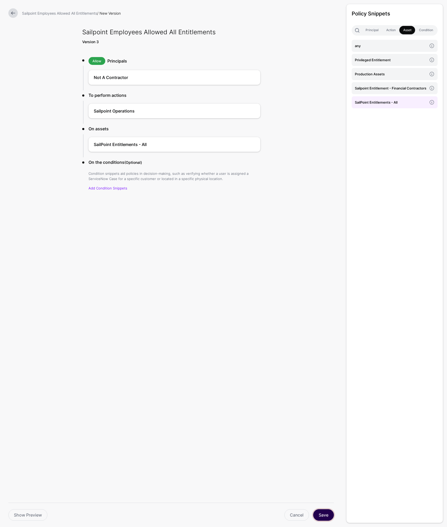
click at [322, 515] on button "Save" at bounding box center [323, 515] width 21 height 12
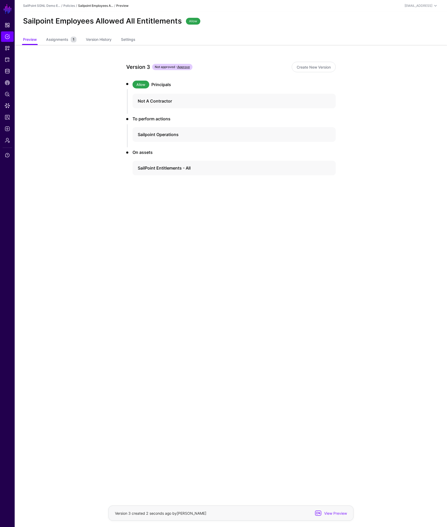
click at [79, 127] on app-policies-v2-item-preview "Version 3 Not approved - Approve Create New Version Allow Principals Not A Cont…" at bounding box center [231, 137] width 432 height 184
click at [63, 41] on span "Assignments" at bounding box center [57, 39] width 25 height 5
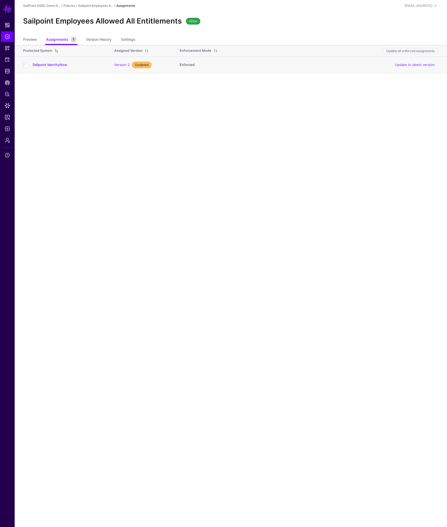
click at [154, 65] on div "Version 2 Outdated" at bounding box center [141, 65] width 55 height 7
click at [144, 64] on span "Outdated" at bounding box center [142, 65] width 20 height 7
click at [403, 65] on link "Update to latest version" at bounding box center [415, 65] width 40 height 4
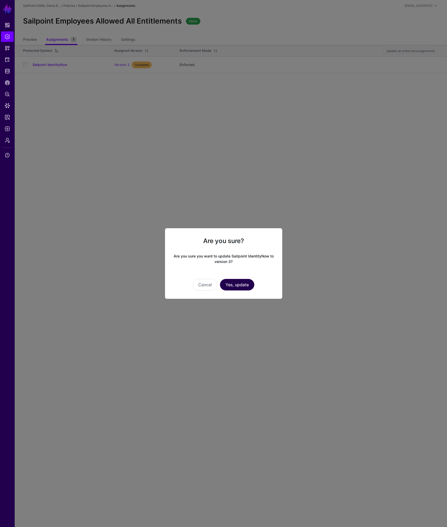
click at [245, 286] on button "Yes, update" at bounding box center [237, 285] width 34 height 12
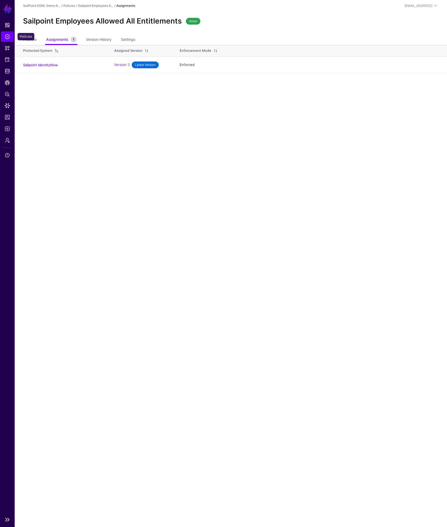
click at [7, 37] on span "Policies" at bounding box center [7, 36] width 5 height 5
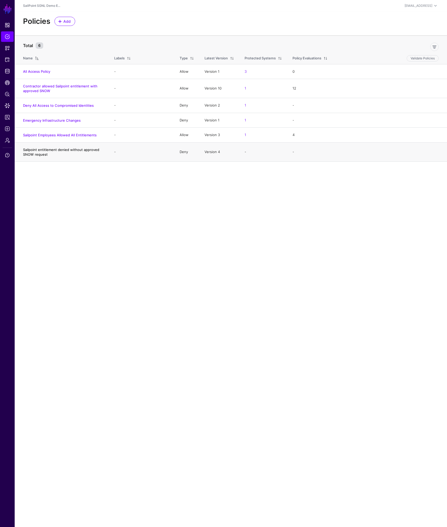
click at [35, 154] on link "Sailpoint entitlement denied without approved SNOW request" at bounding box center [61, 152] width 76 height 9
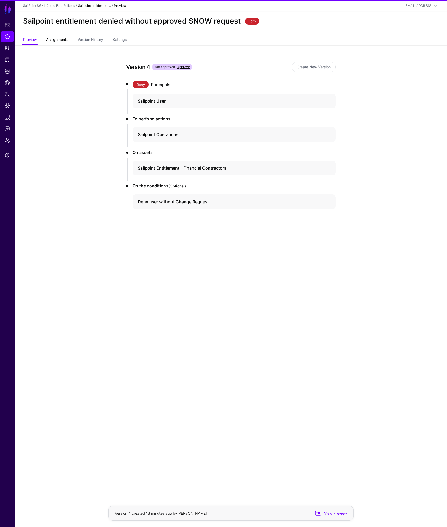
click at [61, 41] on span "Assignments" at bounding box center [57, 39] width 25 height 5
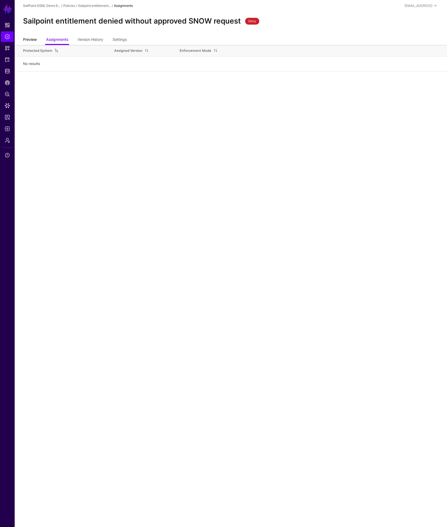
click at [34, 40] on link "Preview" at bounding box center [30, 40] width 14 height 10
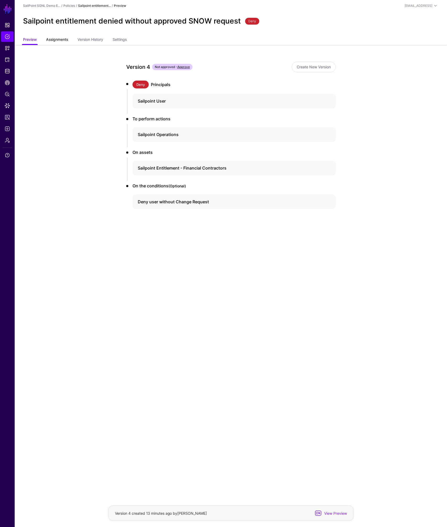
click at [61, 42] on link "Assignments" at bounding box center [57, 40] width 22 height 10
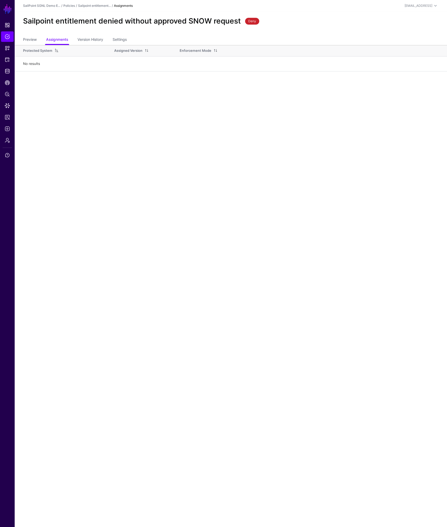
click at [77, 64] on td "No results" at bounding box center [231, 64] width 432 height 15
click at [6, 58] on span "Protected Systems" at bounding box center [7, 59] width 5 height 5
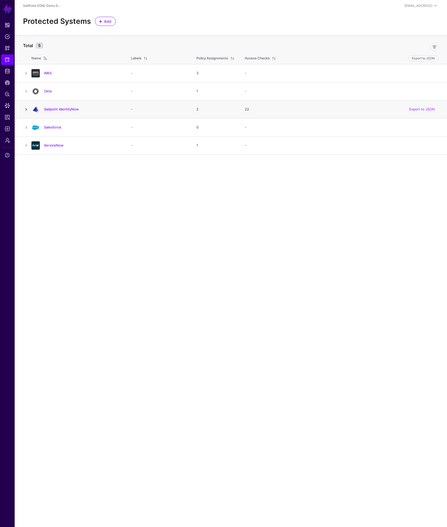
click at [26, 111] on link at bounding box center [26, 109] width 6 height 6
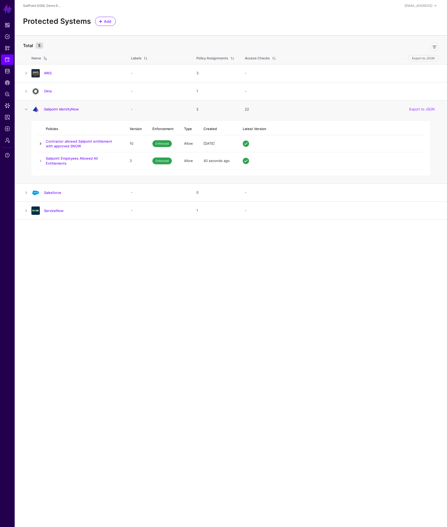
click at [39, 143] on link at bounding box center [40, 144] width 6 height 6
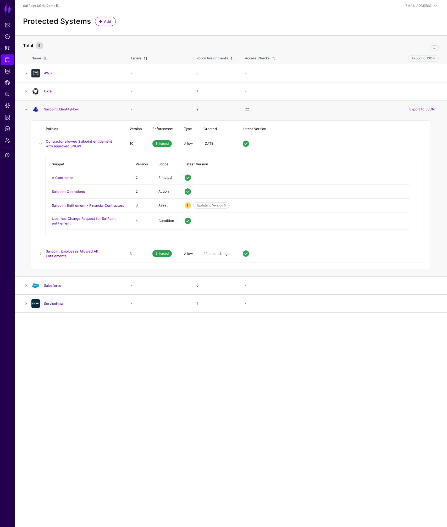
click at [40, 253] on link at bounding box center [40, 254] width 6 height 6
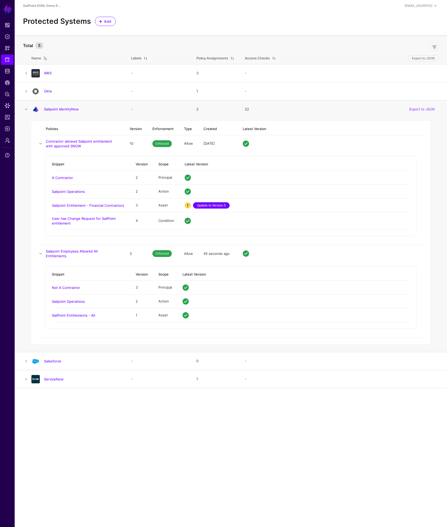
click at [213, 205] on link "Update to Version 5" at bounding box center [211, 205] width 37 height 6
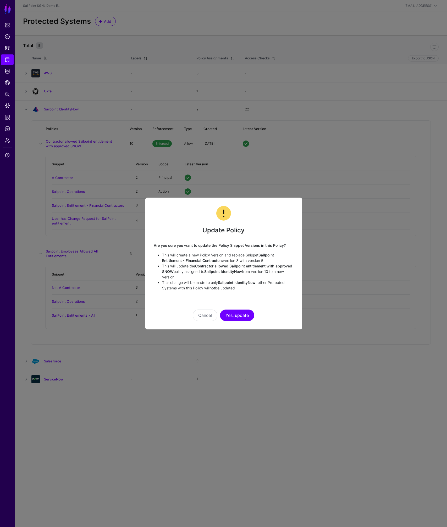
click at [236, 320] on button "Yes, update" at bounding box center [237, 316] width 34 height 12
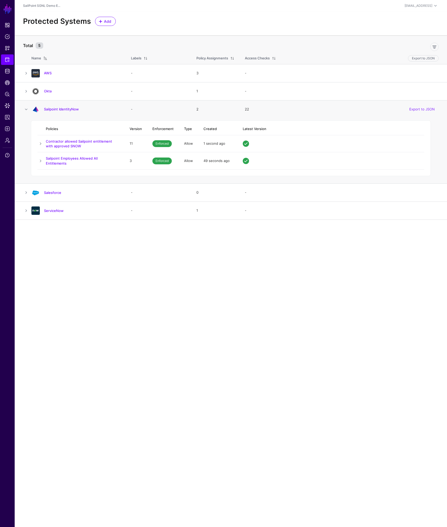
drag, startPoint x: 41, startPoint y: 142, endPoint x: 41, endPoint y: 151, distance: 8.9
click at [41, 142] on link at bounding box center [40, 144] width 6 height 6
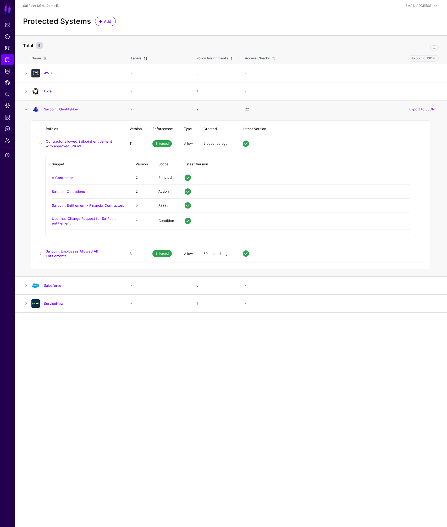
click at [40, 253] on link at bounding box center [40, 254] width 6 height 6
click at [329, 22] on div "Protected Systems Add" at bounding box center [231, 21] width 420 height 9
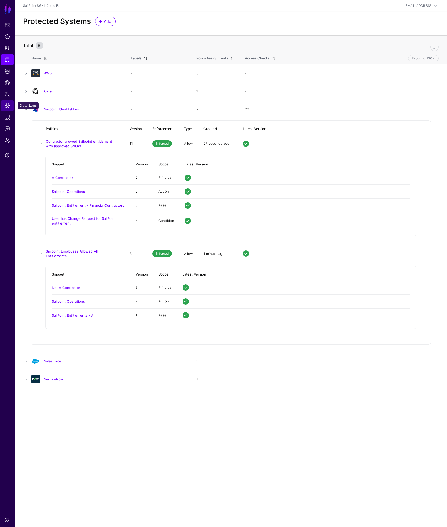
click at [6, 105] on span "Data Lens" at bounding box center [7, 105] width 5 height 5
